Goal: Find specific page/section: Find specific page/section

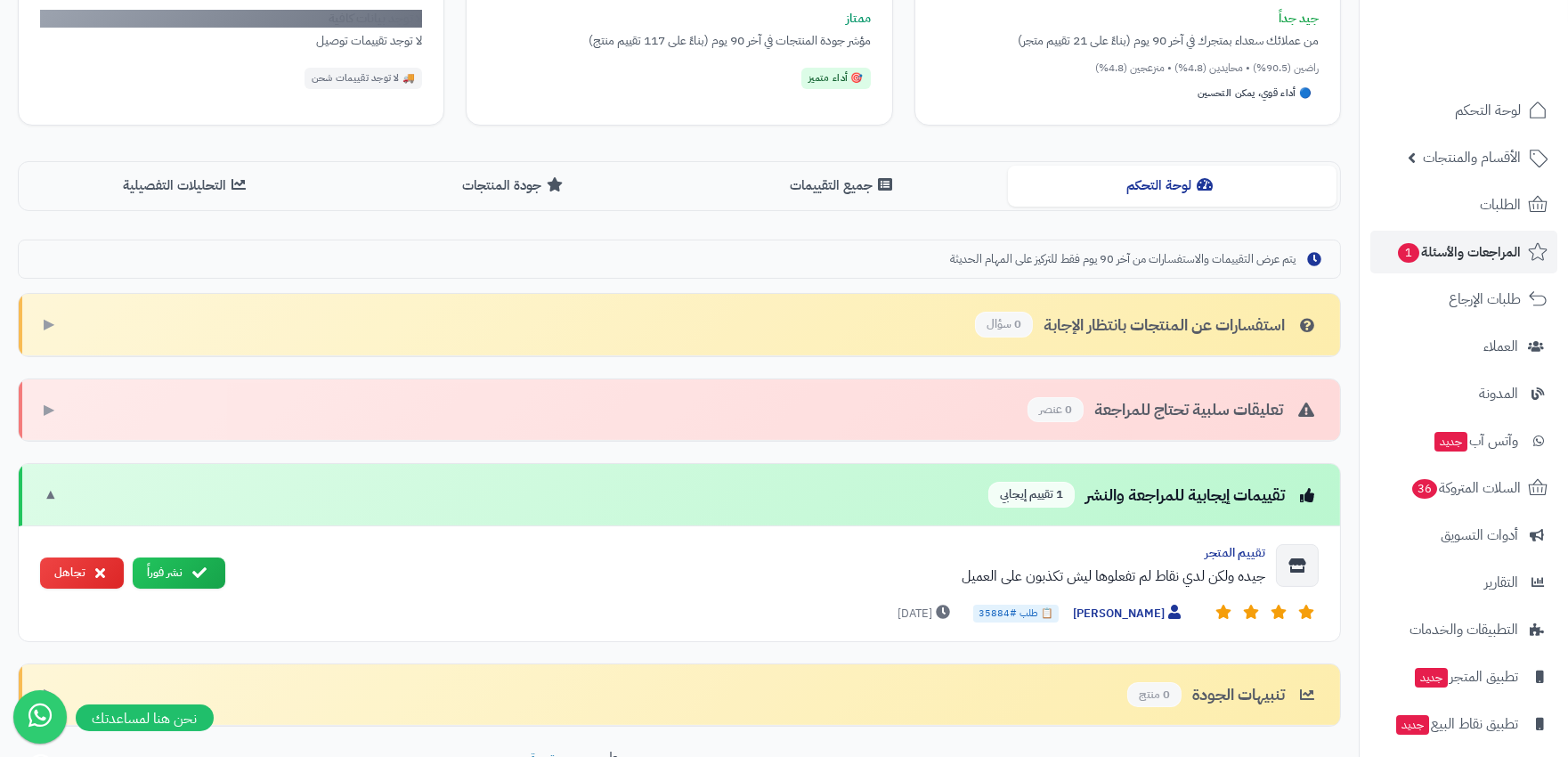
scroll to position [414, 0]
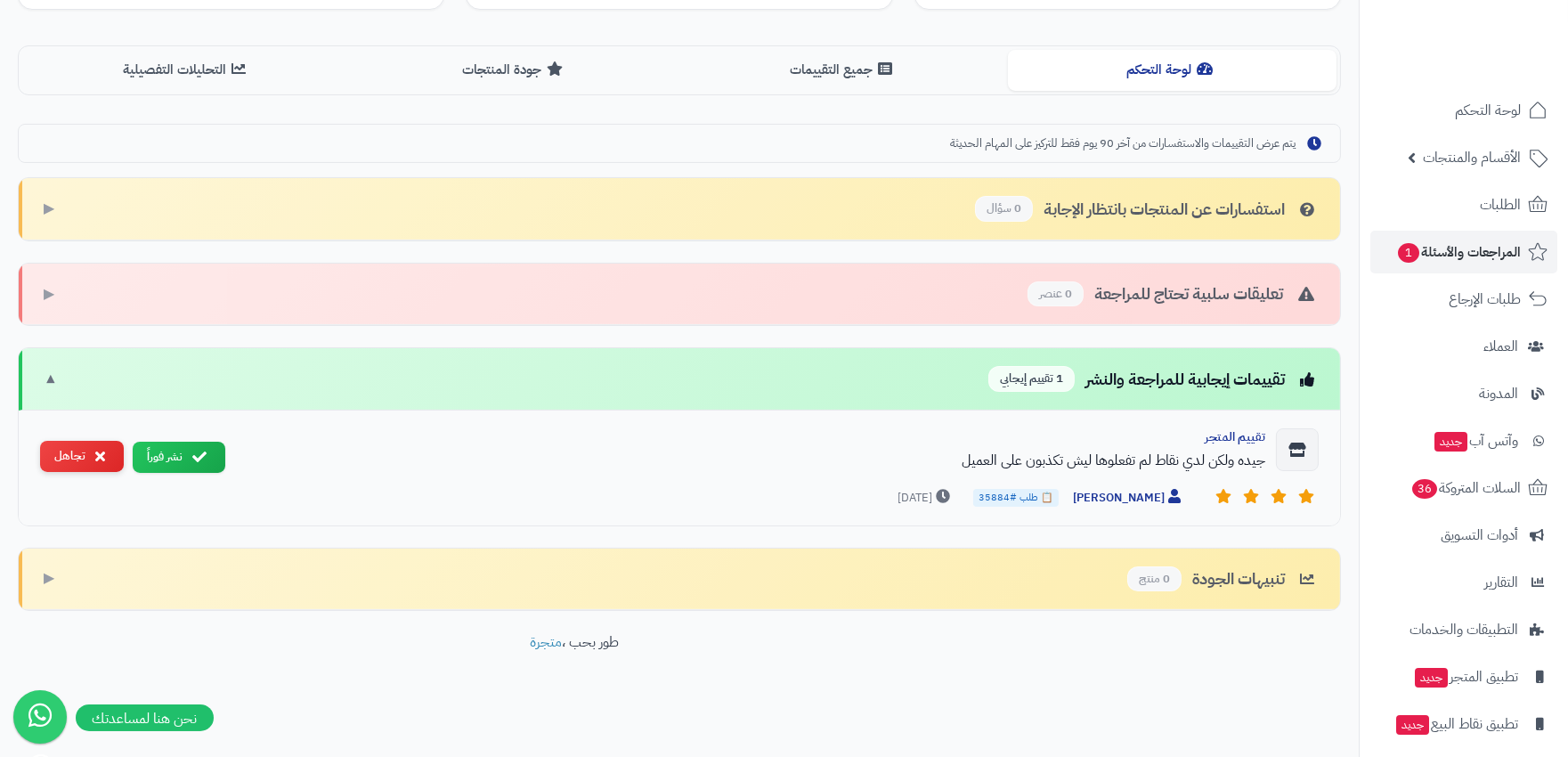
click at [83, 457] on button "تجاهل" at bounding box center [82, 457] width 84 height 31
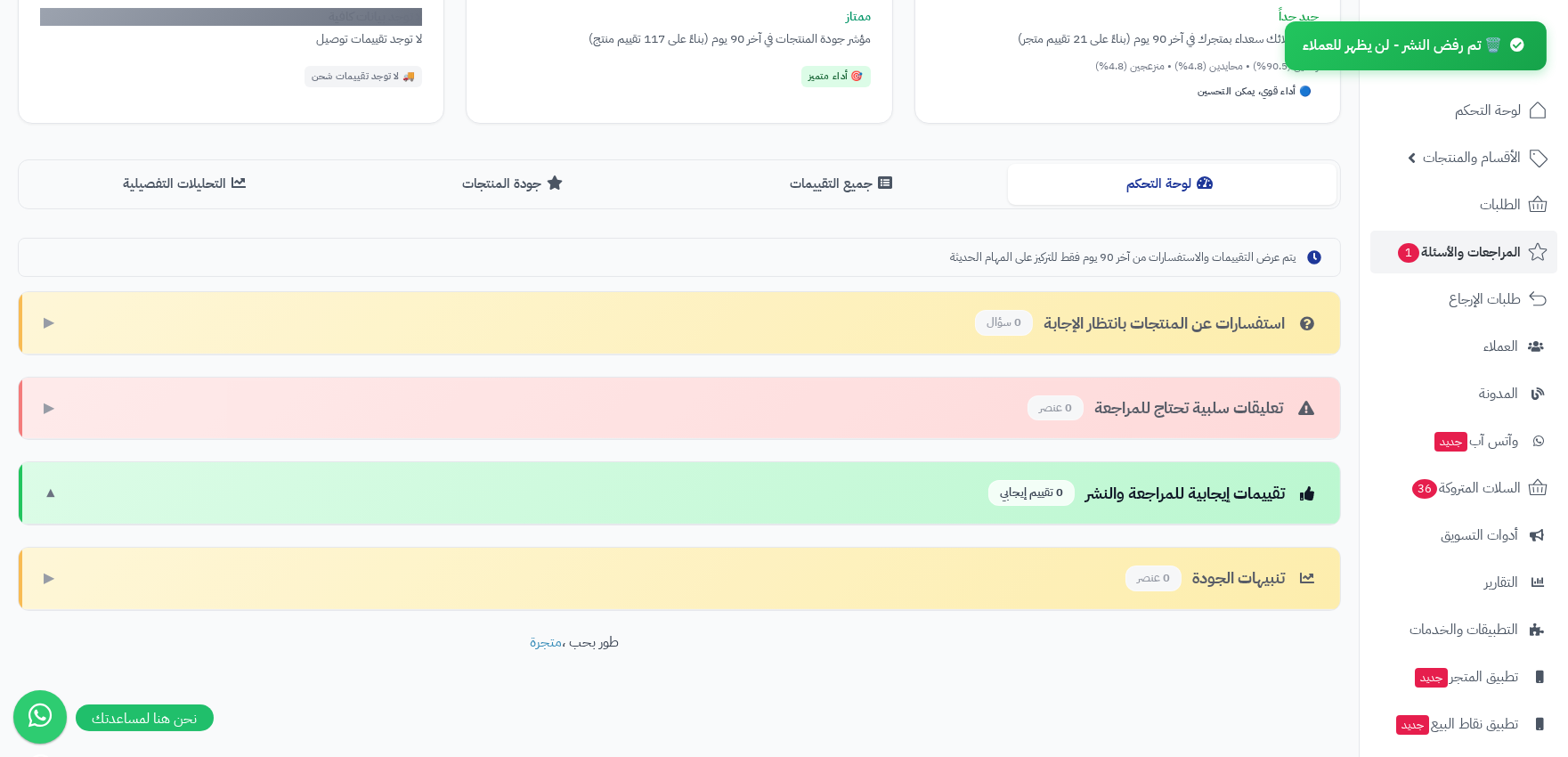
scroll to position [299, 0]
click at [1464, 246] on span "المراجعات والأسئلة 1" at bounding box center [1457, 251] width 124 height 24
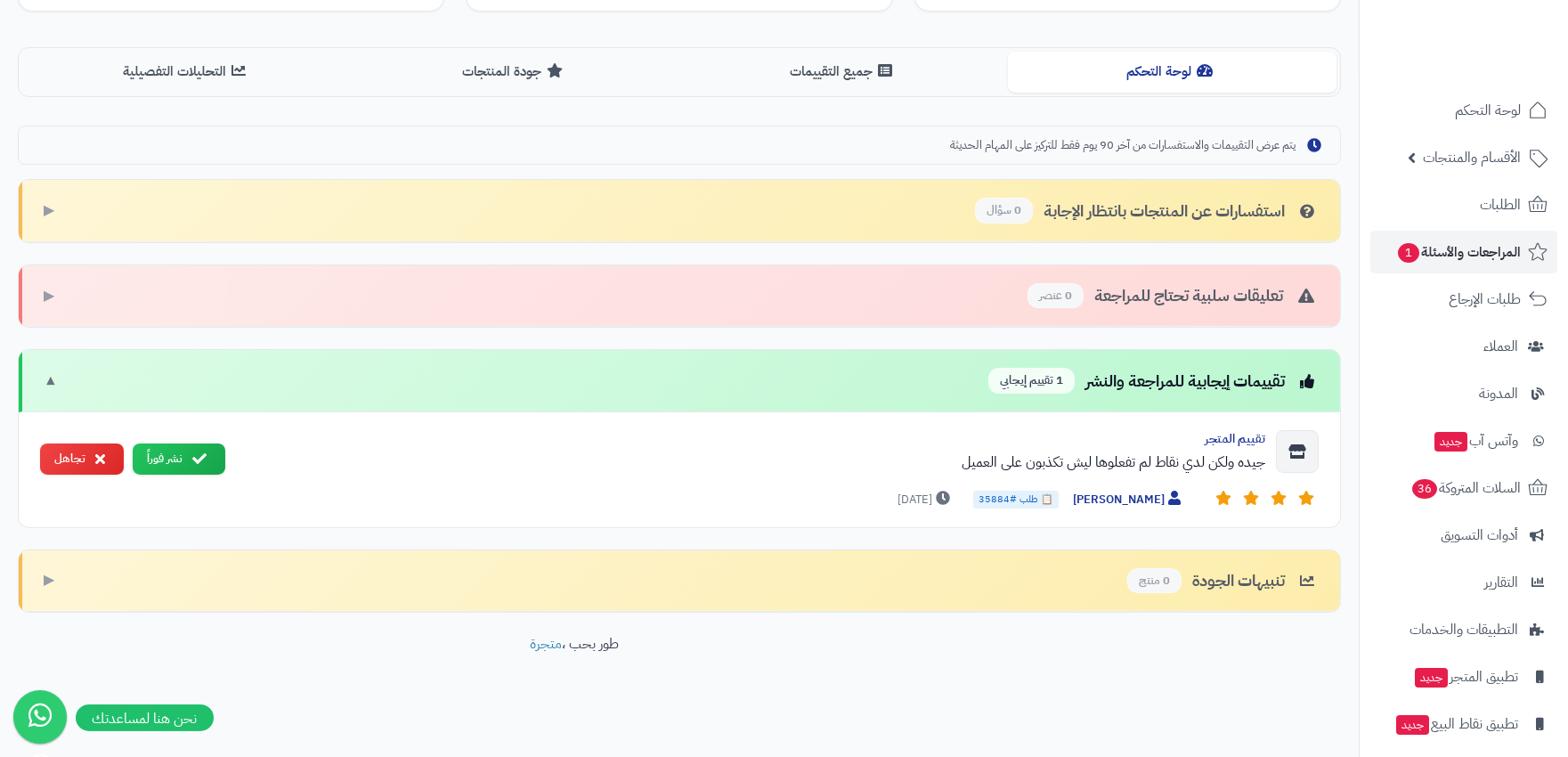
scroll to position [414, 0]
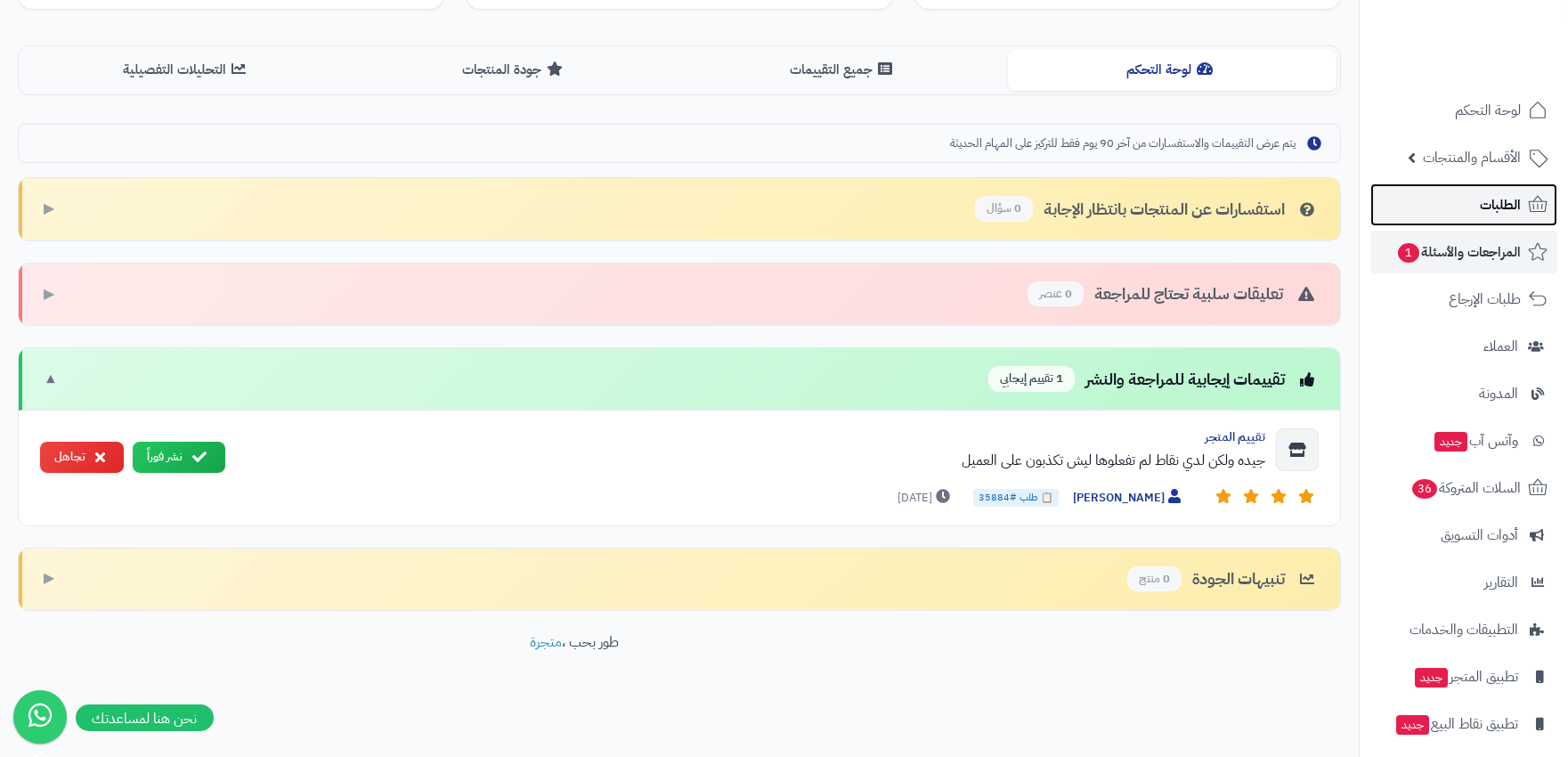
click at [1481, 194] on span "الطلبات" at bounding box center [1501, 204] width 41 height 24
